Goal: Transaction & Acquisition: Purchase product/service

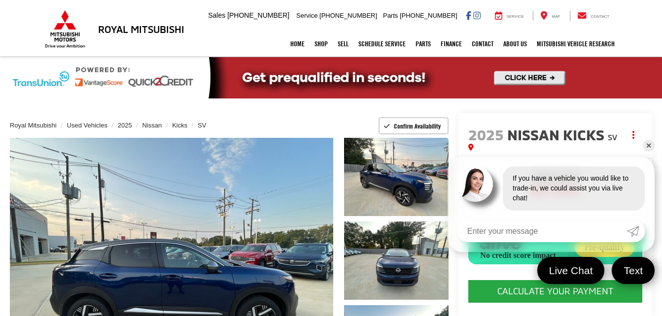
click at [649, 145] on link "✕" at bounding box center [649, 146] width 12 height 12
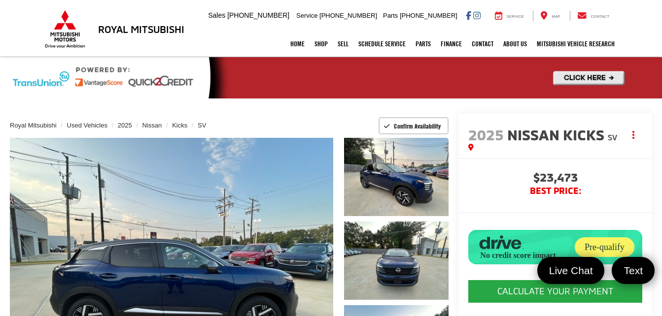
click at [580, 246] on div "Pre-qualify" at bounding box center [605, 248] width 60 height 20
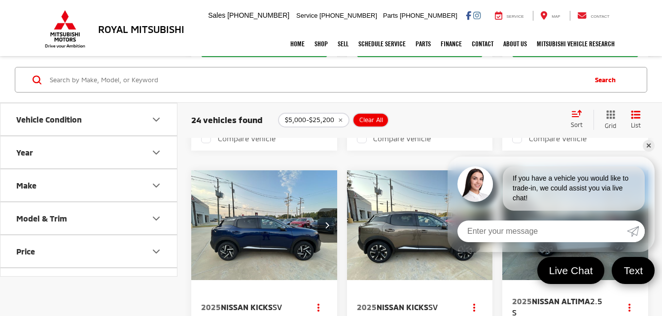
scroll to position [1360, 0]
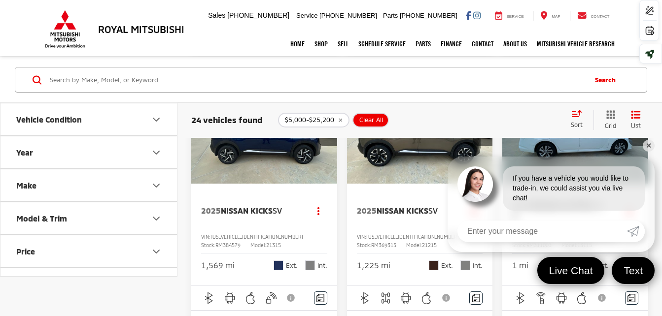
click at [647, 148] on link "✕" at bounding box center [649, 146] width 12 height 12
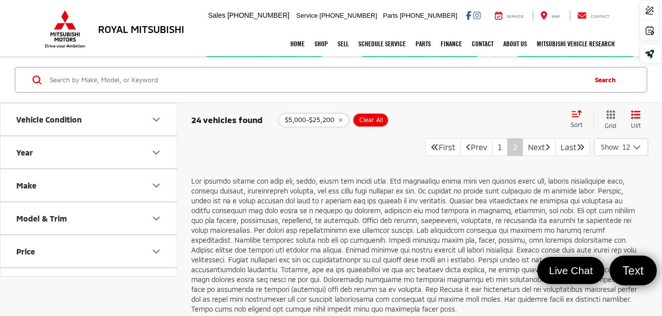
scroll to position [1726, 0]
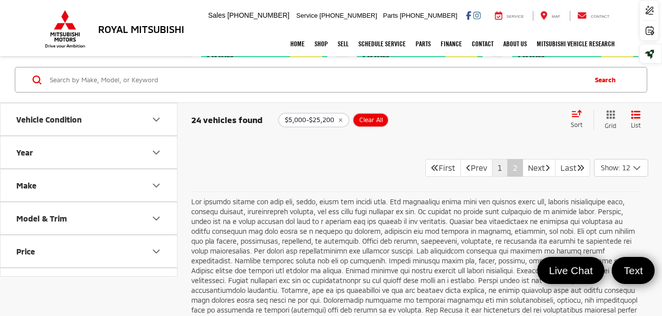
click at [492, 177] on link "1" at bounding box center [500, 168] width 16 height 18
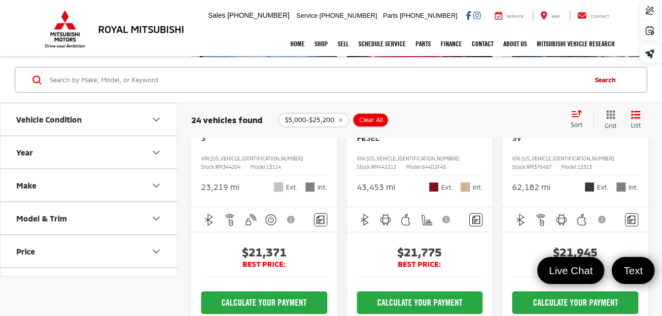
scroll to position [1419, 0]
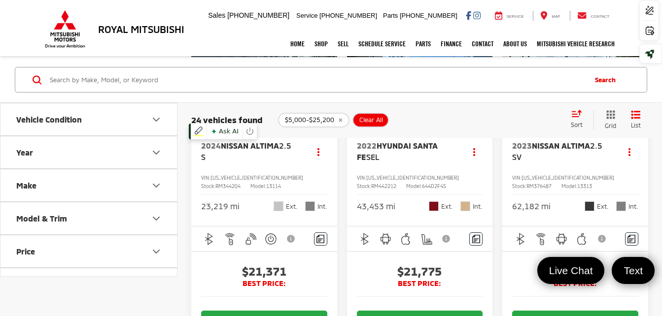
click at [248, 125] on img "2024 Nissan Altima 2.5 S 0" at bounding box center [264, 70] width 147 height 110
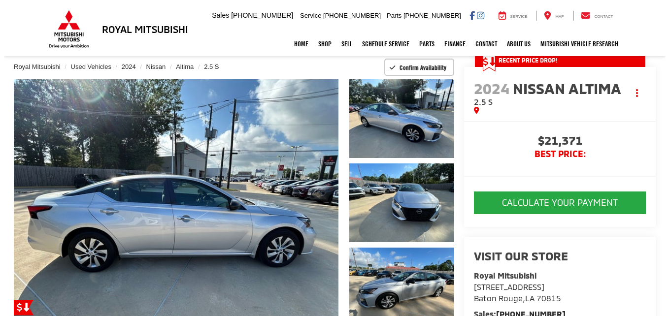
scroll to position [59, 0]
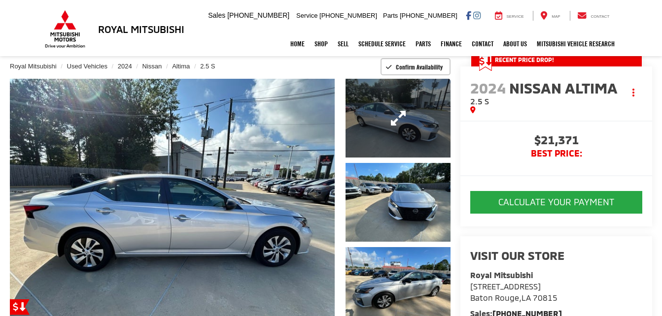
click at [356, 138] on link "Expand Photo 1" at bounding box center [397, 118] width 105 height 79
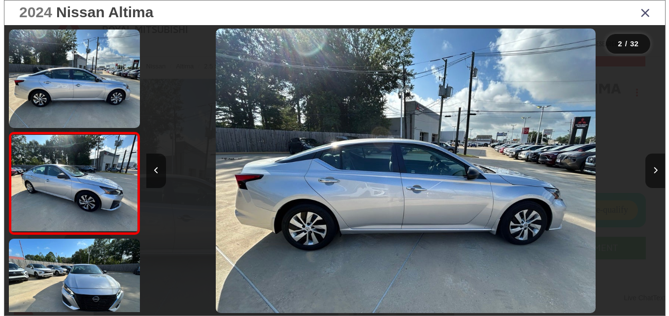
scroll to position [43, 0]
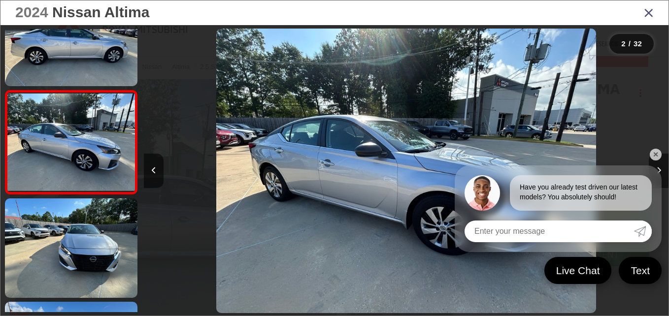
click at [656, 149] on link "✕" at bounding box center [656, 155] width 12 height 12
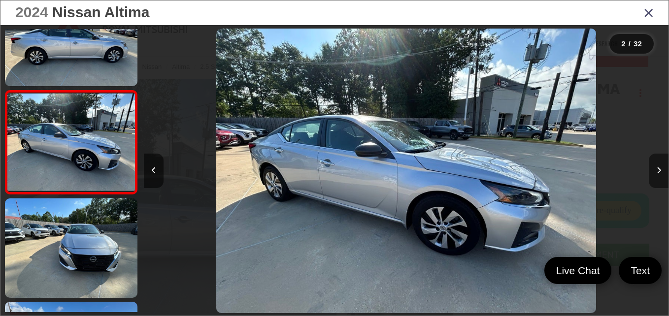
click at [652, 171] on button "Next image" at bounding box center [659, 171] width 20 height 34
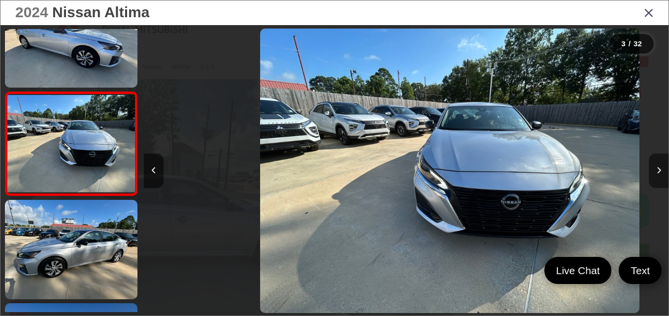
scroll to position [0, 1050]
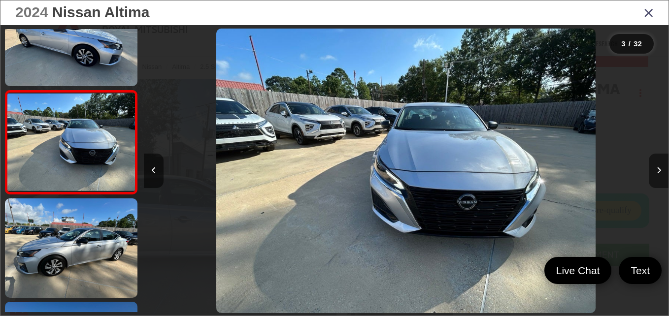
click at [652, 171] on button "Next image" at bounding box center [659, 171] width 20 height 34
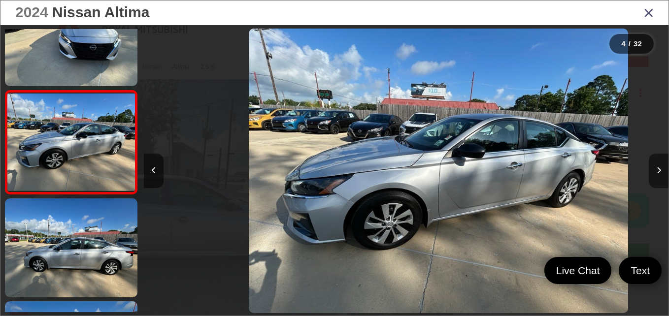
scroll to position [0, 1574]
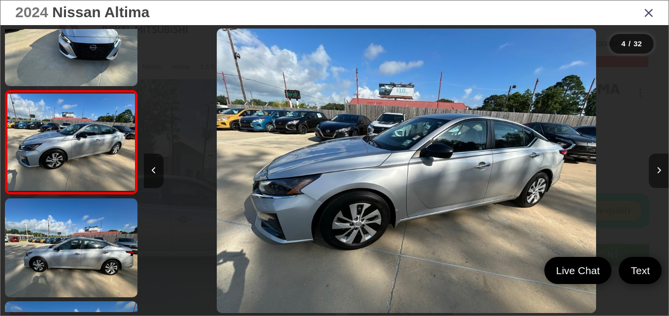
click at [652, 171] on button "Next image" at bounding box center [659, 171] width 20 height 34
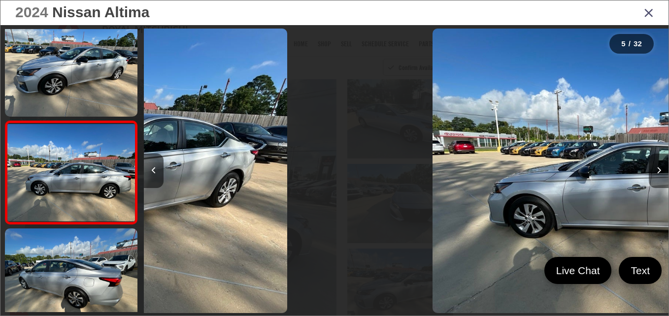
scroll to position [353, 0]
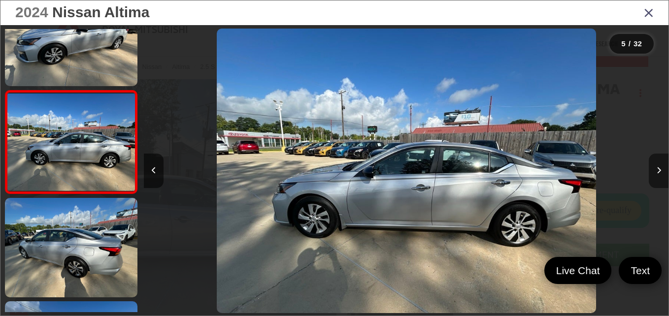
click at [652, 171] on button "Next image" at bounding box center [659, 171] width 20 height 34
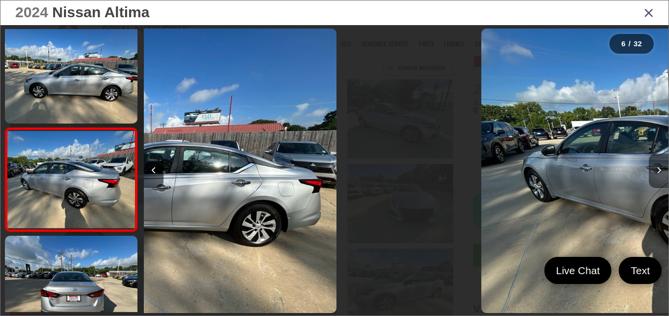
scroll to position [456, 0]
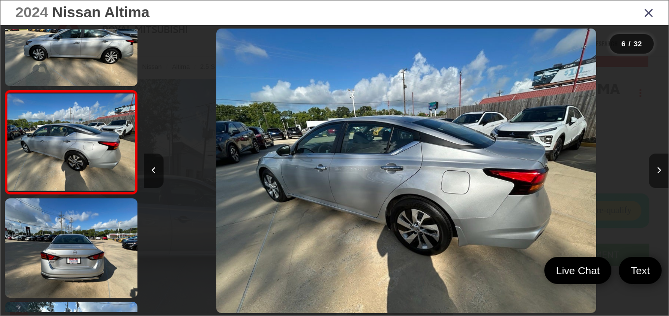
click at [652, 171] on button "Next image" at bounding box center [659, 171] width 20 height 34
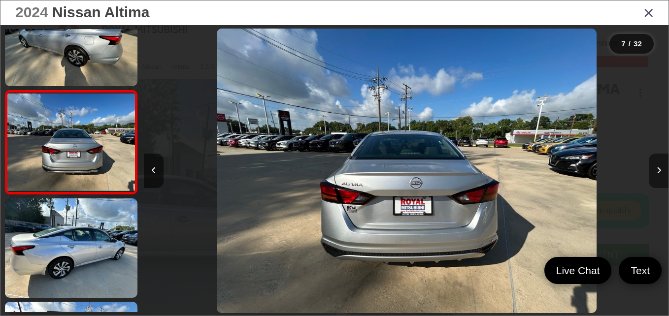
scroll to position [0, 3148]
click at [652, 171] on button "Next image" at bounding box center [659, 171] width 20 height 34
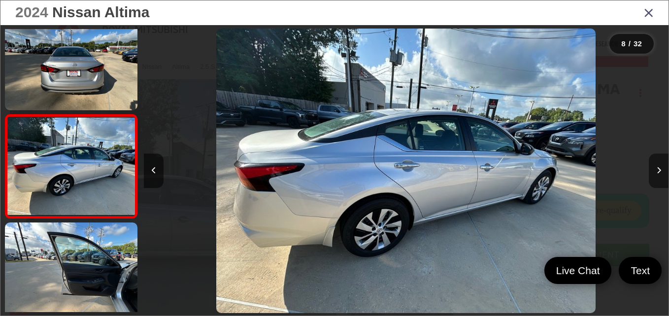
scroll to position [663, 0]
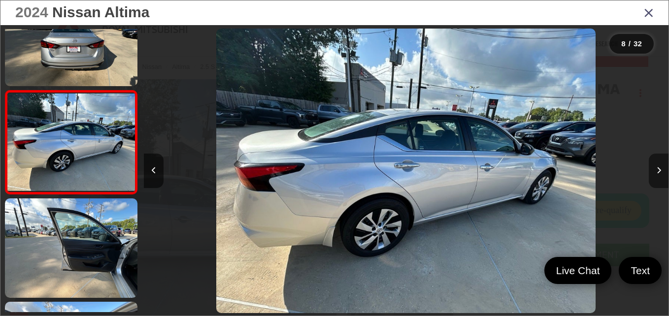
click at [652, 171] on button "Next image" at bounding box center [659, 171] width 20 height 34
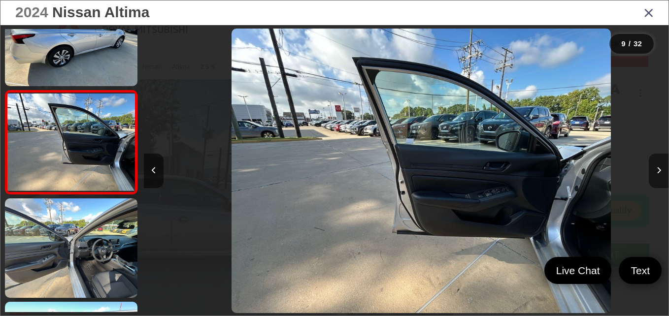
scroll to position [0, 4198]
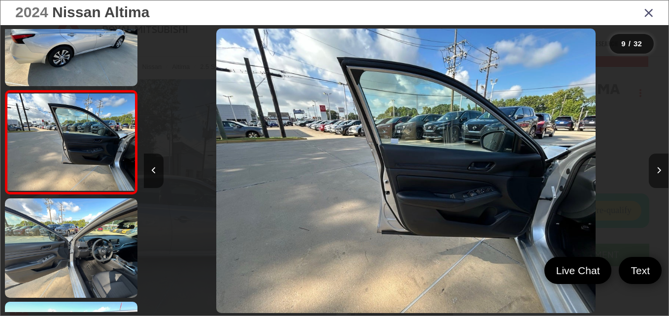
click at [652, 171] on button "Next image" at bounding box center [659, 171] width 20 height 34
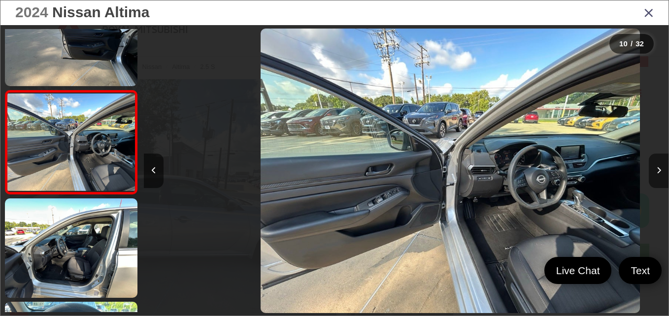
scroll to position [0, 4722]
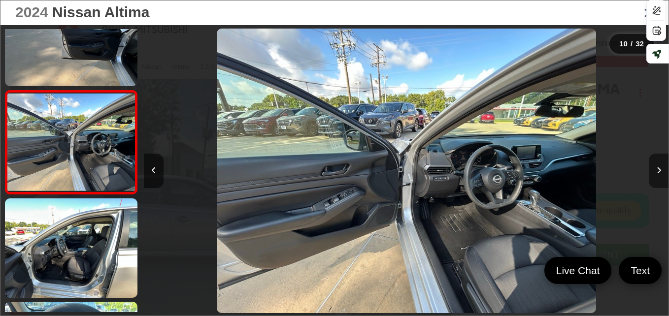
click at [652, 171] on button "Next image" at bounding box center [659, 171] width 20 height 34
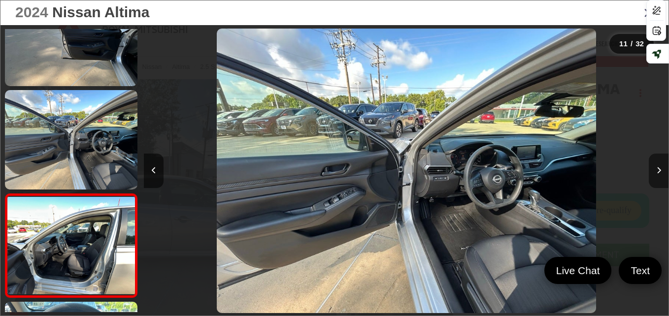
scroll to position [0, 0]
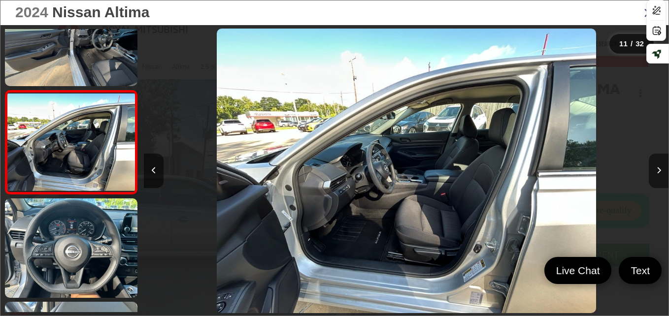
click at [652, 171] on button "Next image" at bounding box center [659, 171] width 20 height 34
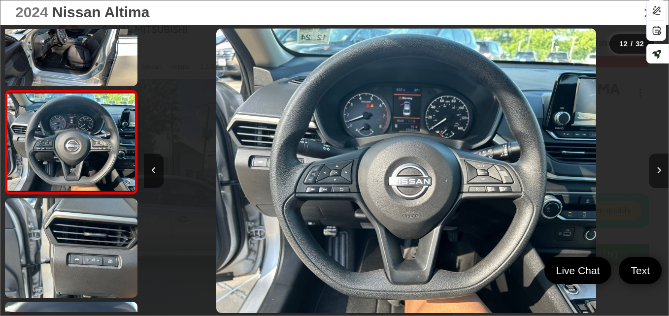
click at [652, 171] on button "Next image" at bounding box center [659, 171] width 20 height 34
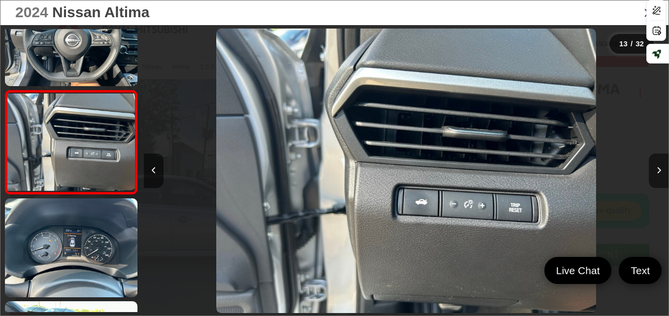
click at [652, 171] on button "Next image" at bounding box center [659, 171] width 20 height 34
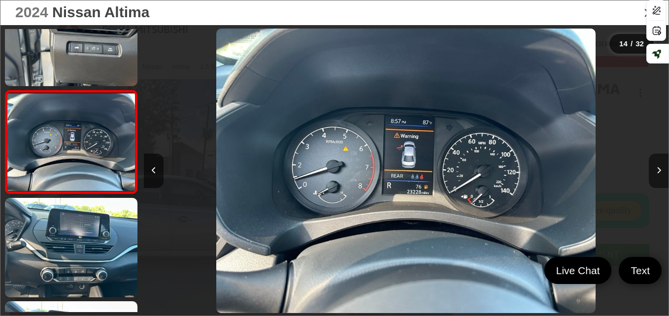
click at [652, 171] on button "Next image" at bounding box center [659, 171] width 20 height 34
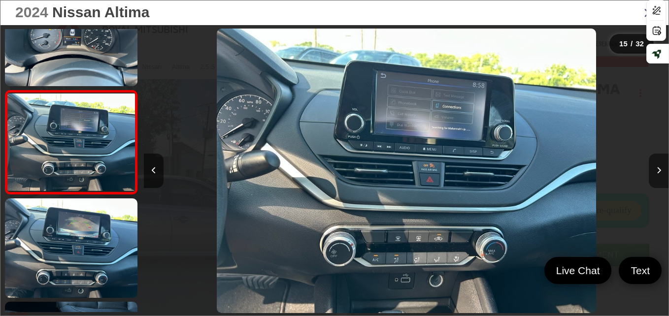
click at [652, 171] on button "Next image" at bounding box center [659, 171] width 20 height 34
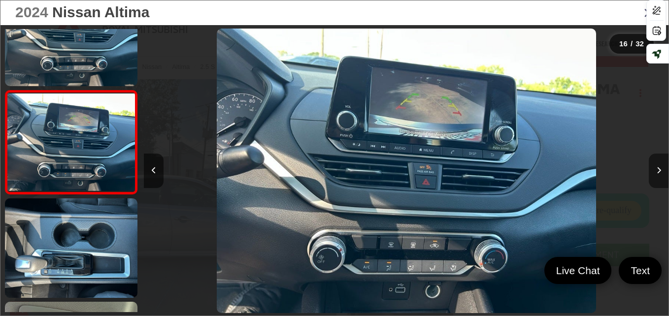
click at [652, 171] on button "Next image" at bounding box center [659, 171] width 20 height 34
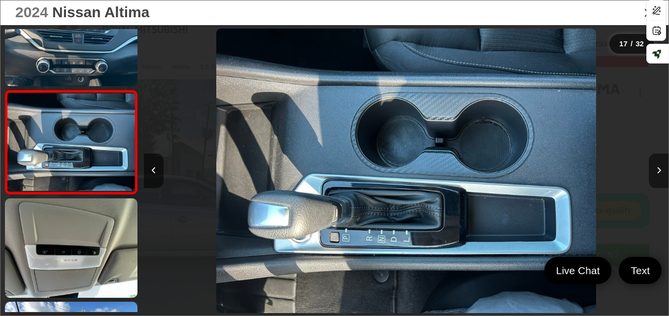
click at [652, 171] on button "Next image" at bounding box center [659, 171] width 20 height 34
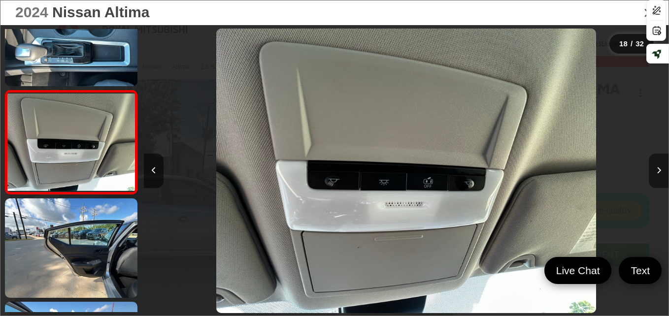
click at [652, 171] on button "Next image" at bounding box center [659, 171] width 20 height 34
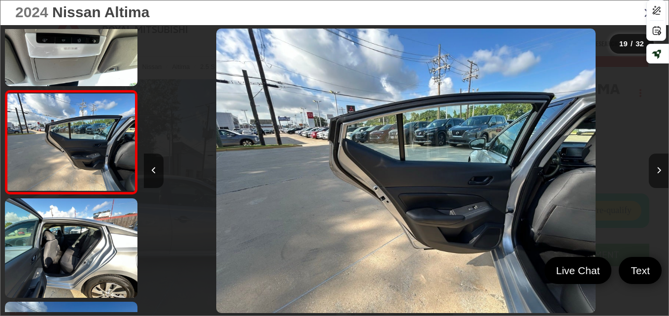
click at [652, 171] on button "Next image" at bounding box center [659, 171] width 20 height 34
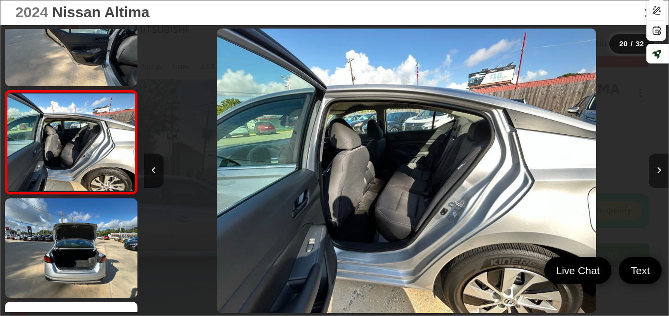
click at [652, 171] on button "Next image" at bounding box center [659, 171] width 20 height 34
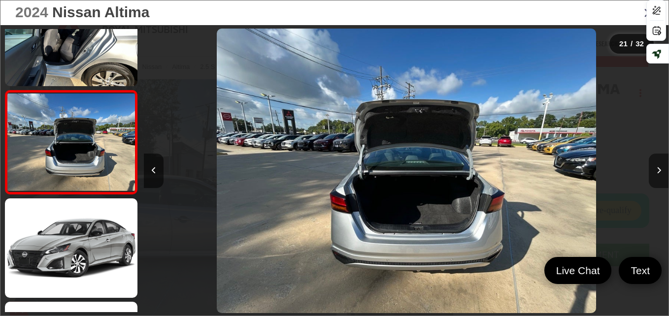
click at [652, 171] on button "Next image" at bounding box center [659, 171] width 20 height 34
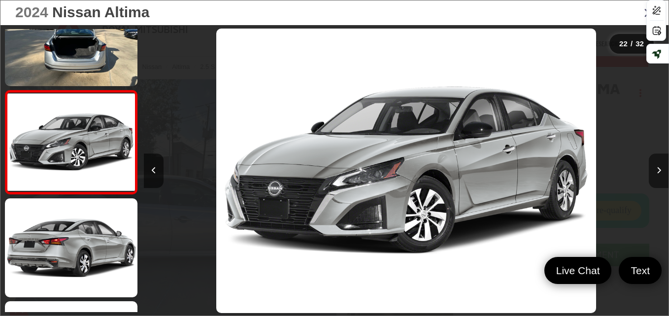
click at [652, 171] on button "Next image" at bounding box center [659, 171] width 20 height 34
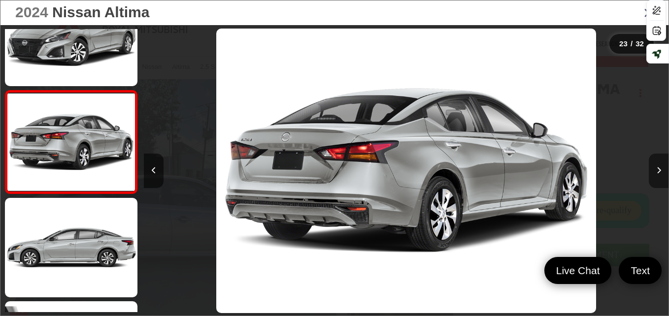
click at [652, 171] on button "Next image" at bounding box center [659, 171] width 20 height 34
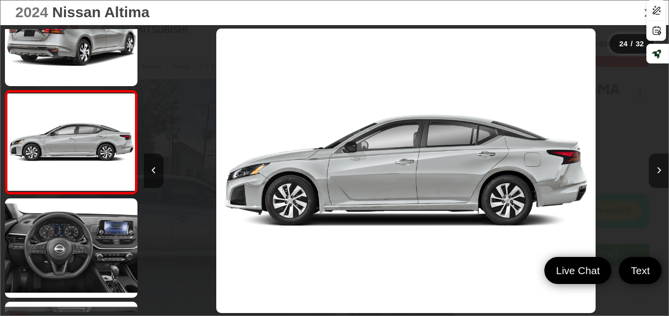
click at [652, 171] on button "Next image" at bounding box center [659, 171] width 20 height 34
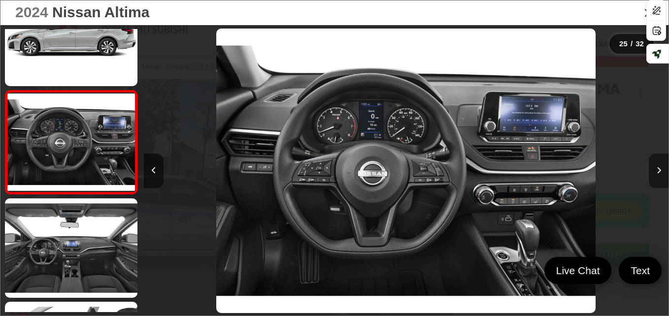
click at [652, 171] on button "Next image" at bounding box center [659, 171] width 20 height 34
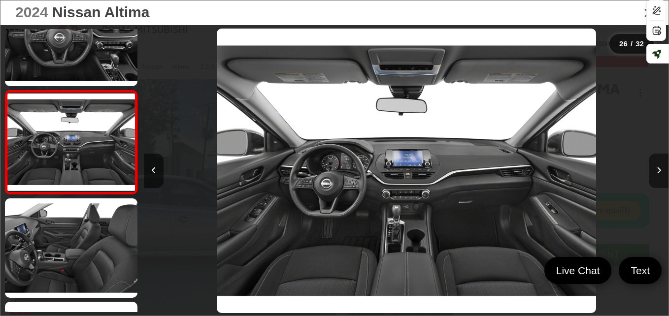
click at [652, 171] on button "Next image" at bounding box center [659, 171] width 20 height 34
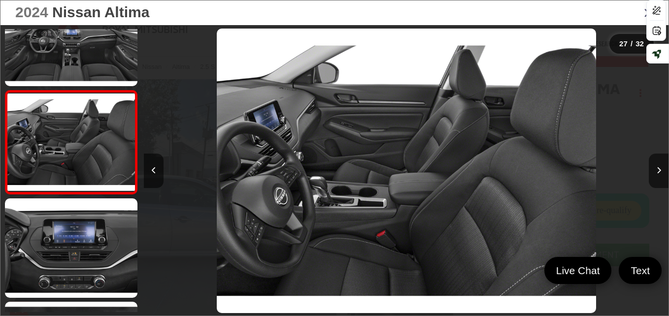
click at [649, 11] on icon "Close gallery" at bounding box center [649, 12] width 10 height 13
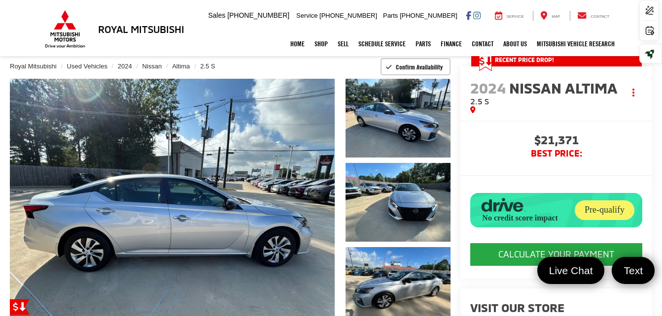
click at [470, 235] on capital-one-entry-button at bounding box center [470, 235] width 0 height 0
